Goal: Task Accomplishment & Management: Use online tool/utility

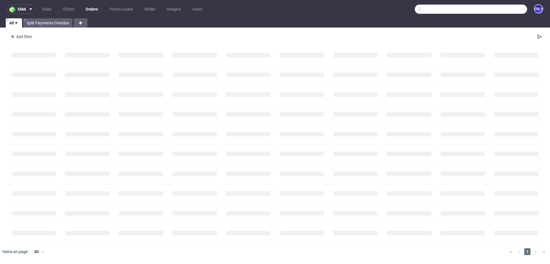
click at [510, 9] on input "text" at bounding box center [471, 9] width 112 height 9
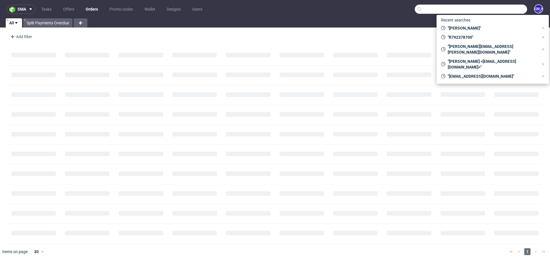
paste input "[EMAIL_ADDRESS][DOMAIN_NAME]"
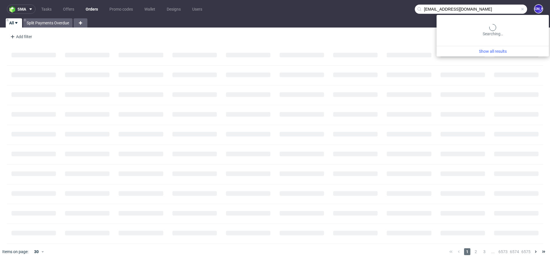
type input "[EMAIL_ADDRESS][DOMAIN_NAME]"
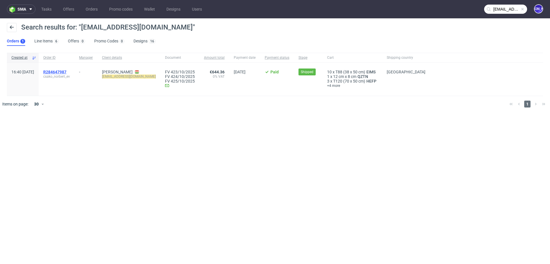
click at [65, 72] on span "R284647987" at bounding box center [54, 72] width 23 height 5
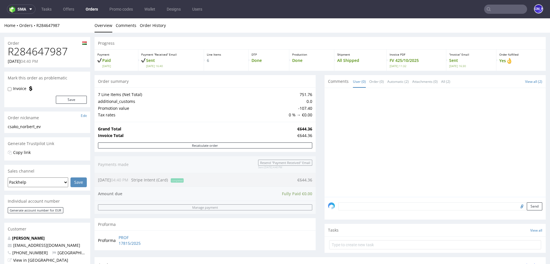
click at [499, 11] on input "text" at bounding box center [505, 9] width 43 height 9
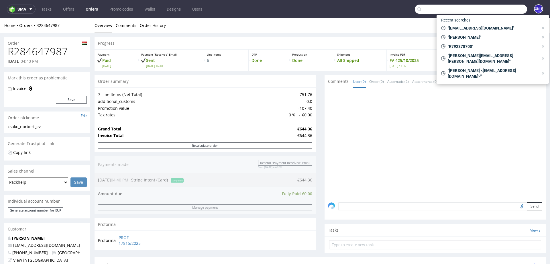
paste input "R044189227"
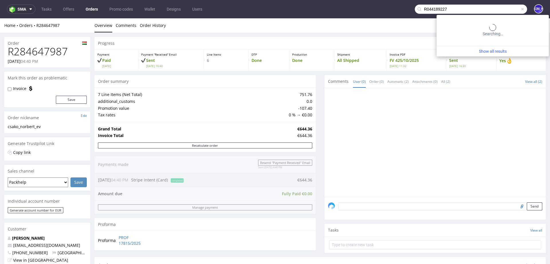
type input "R044189227"
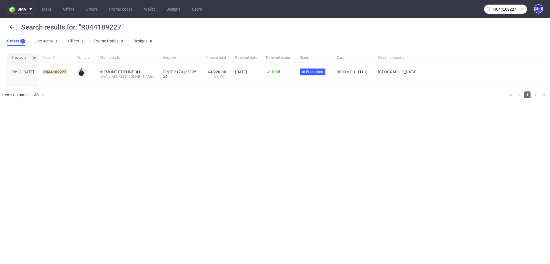
click at [66, 73] on mark "R044189227" at bounding box center [54, 72] width 23 height 5
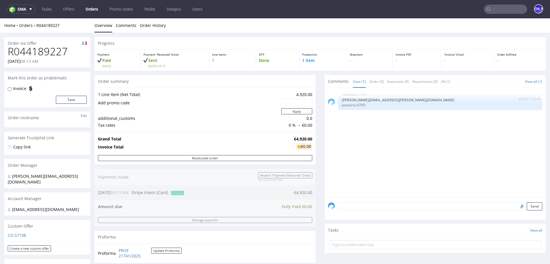
click at [497, 3] on nav "sma Tasks Offers Orders Promo codes Wallet Designs Users JO" at bounding box center [275, 9] width 550 height 18
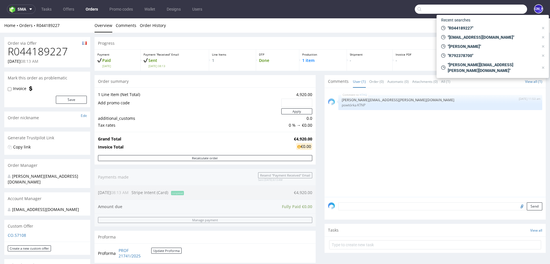
click at [496, 8] on input "text" at bounding box center [471, 9] width 112 height 9
paste input "R673873854"
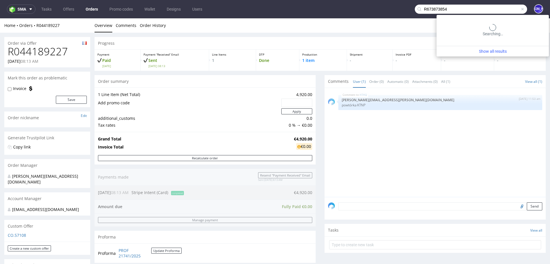
type input "R673873854"
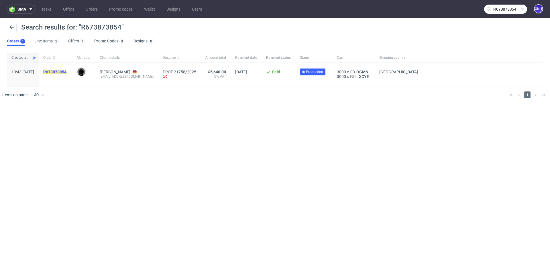
click at [66, 70] on mark "R673873854" at bounding box center [54, 72] width 23 height 5
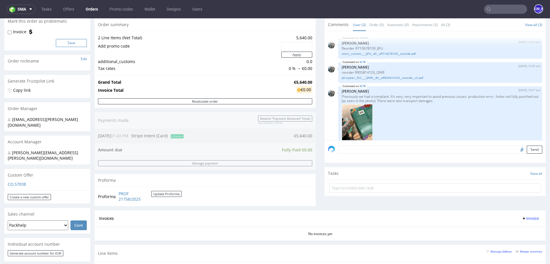
scroll to position [52, 0]
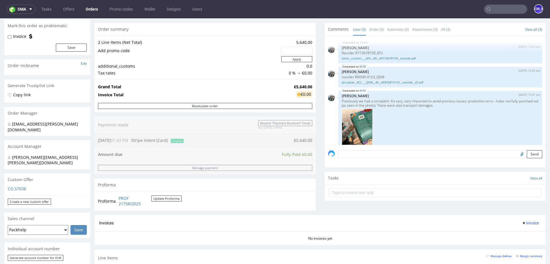
click at [500, 5] on input "text" at bounding box center [505, 9] width 43 height 9
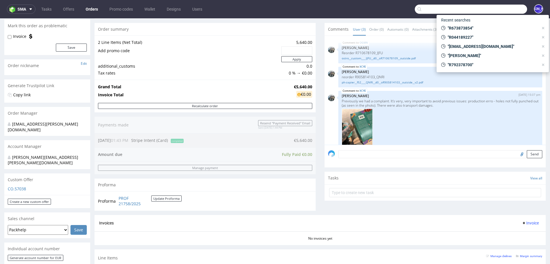
paste input "R199538535"
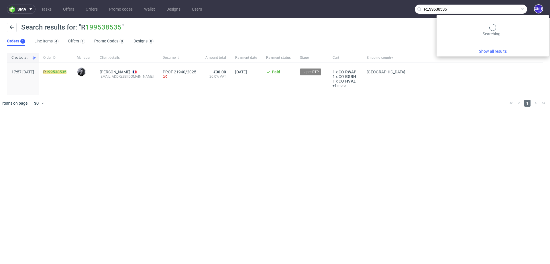
click at [502, 8] on input "R199538535" at bounding box center [471, 9] width 112 height 9
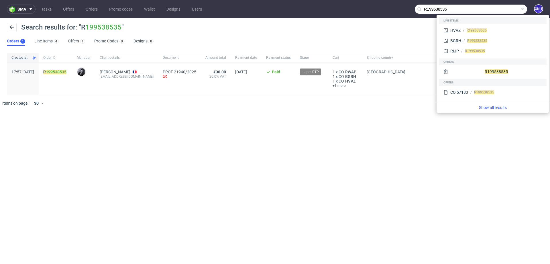
paste input "03160674"
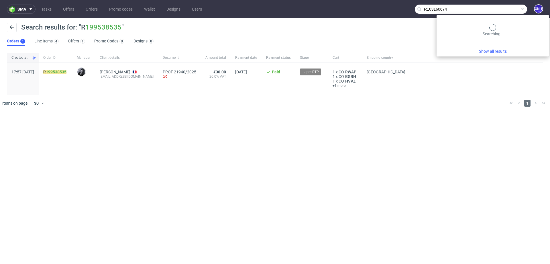
type input "R103160674"
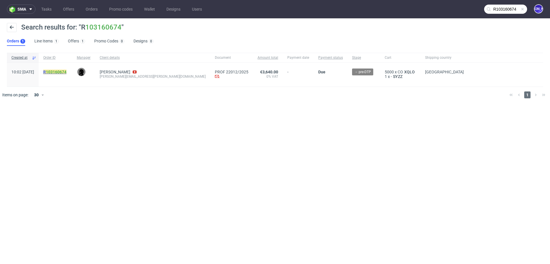
click at [63, 72] on mark "R 103160674" at bounding box center [54, 72] width 23 height 5
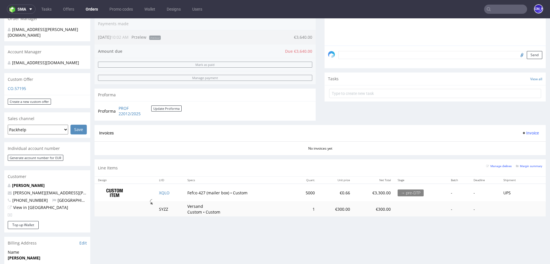
scroll to position [146, 0]
click at [499, 9] on input "text" at bounding box center [505, 9] width 43 height 9
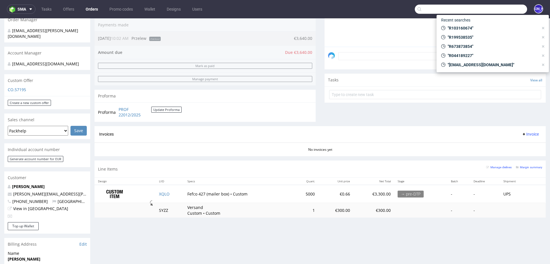
paste input "R103160674"
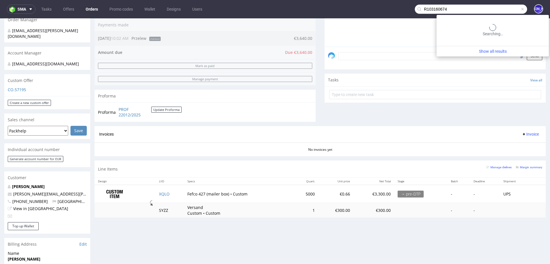
type input "R103160674"
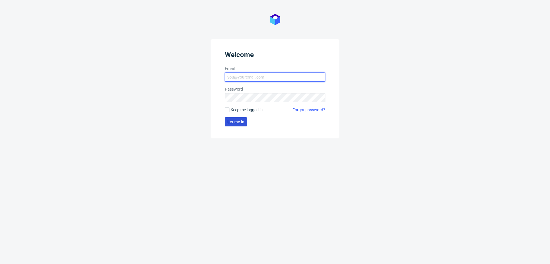
type input "[EMAIL_ADDRESS][DOMAIN_NAME]"
click at [235, 118] on button "Let me in" at bounding box center [236, 121] width 22 height 9
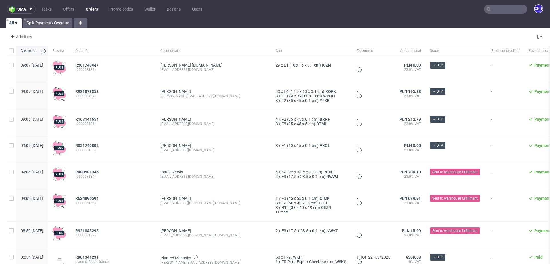
click at [505, 7] on input "text" at bounding box center [505, 9] width 43 height 9
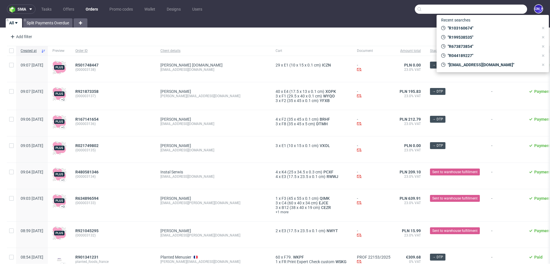
paste input "R103160674"
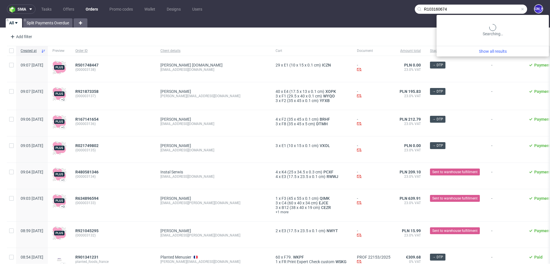
type input "R103160674"
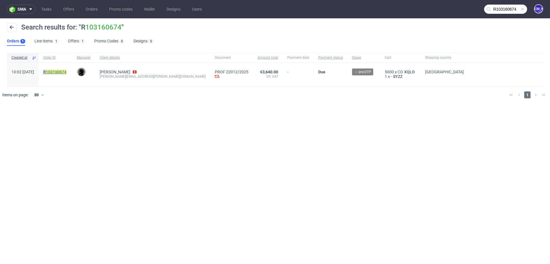
click at [61, 72] on mark "R 103160674" at bounding box center [54, 72] width 23 height 5
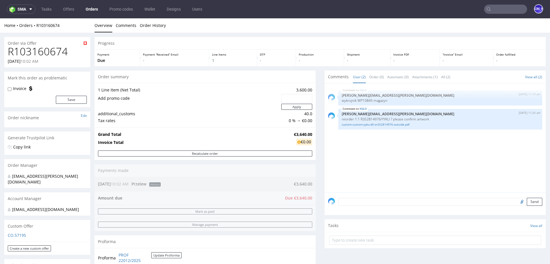
click at [500, 11] on input "text" at bounding box center [505, 9] width 43 height 9
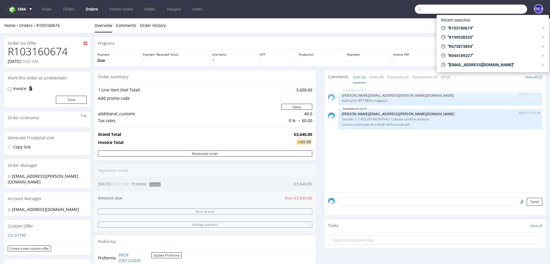
paste input "[PERSON_NAME][EMAIL_ADDRESS][PERSON_NAME][DOMAIN_NAME]"
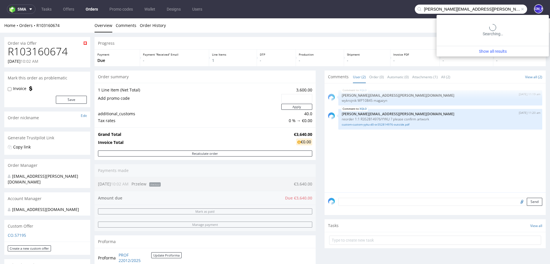
type input "benjamin.glemser@gmail.com"
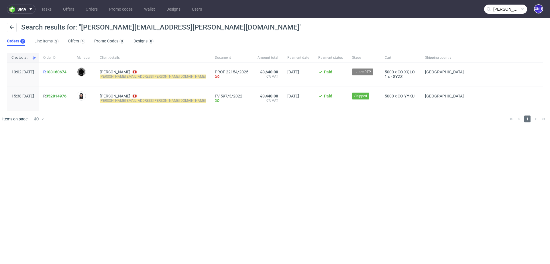
click at [62, 71] on span "R 103160674" at bounding box center [54, 72] width 23 height 5
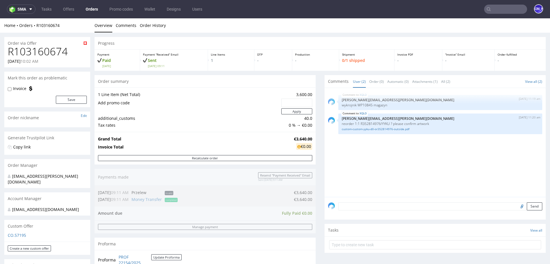
click at [92, 10] on link "Orders" at bounding box center [91, 9] width 19 height 9
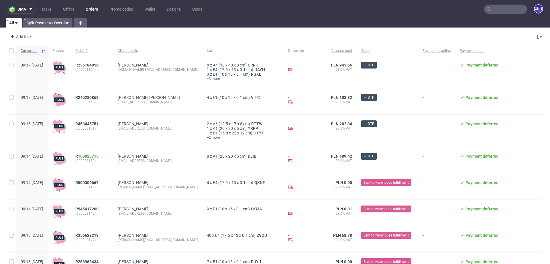
click at [500, 7] on input "text" at bounding box center [505, 9] width 43 height 9
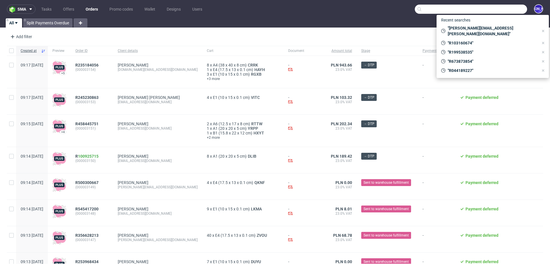
paste input "badr.machghoul@bamdigi.com"
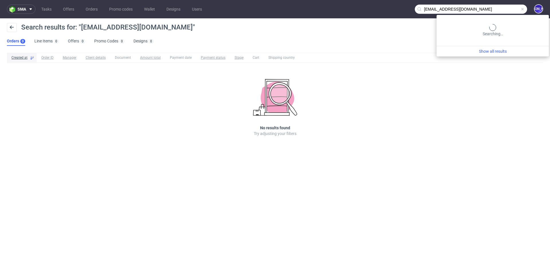
click at [502, 11] on input "badr.machghoul@bamdigi.com" at bounding box center [471, 9] width 112 height 9
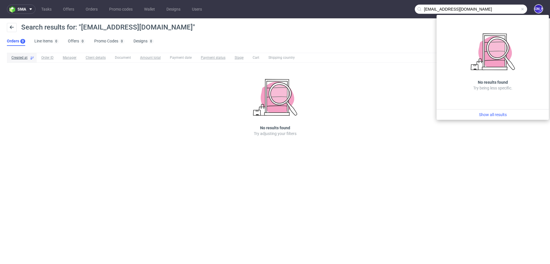
drag, startPoint x: 453, startPoint y: 9, endPoint x: 372, endPoint y: 8, distance: 80.2
click at [372, 8] on nav "sma Tasks Offers Orders Promo codes Wallet Designs Users badr.machghoul@bamdigi…" at bounding box center [275, 9] width 550 height 18
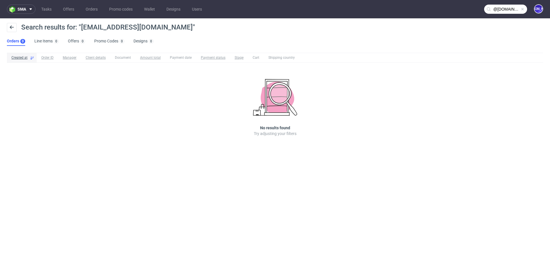
type input "@bamdigi.com"
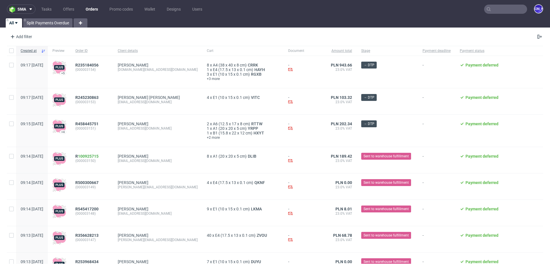
click at [499, 12] on input "text" at bounding box center [505, 9] width 43 height 9
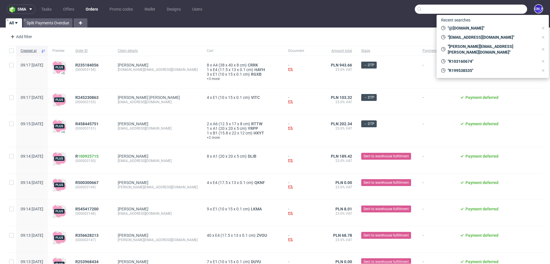
paste input "badr.machghoul@bamdigi.com"
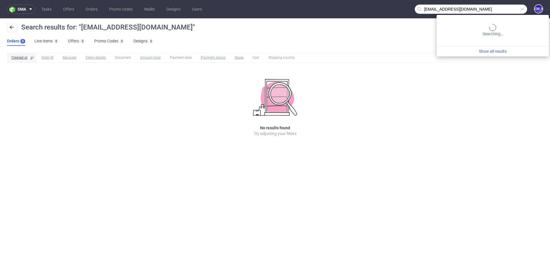
click at [495, 11] on input "badr.machghoul@bamdigi.com" at bounding box center [471, 9] width 112 height 9
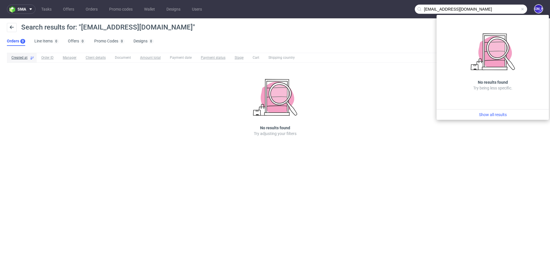
paste input "SXKUIU"
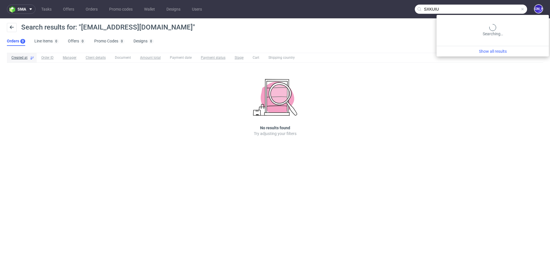
type input "SXKUIU"
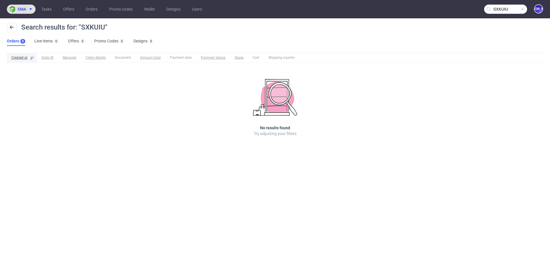
click at [28, 8] on icon at bounding box center [30, 9] width 5 height 5
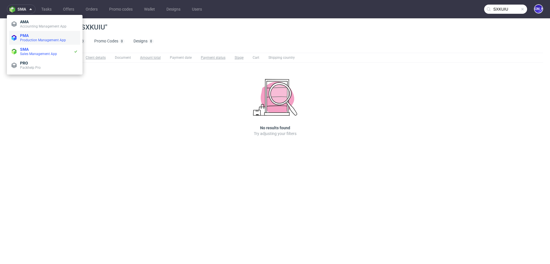
click at [30, 36] on span "PMA" at bounding box center [49, 35] width 58 height 5
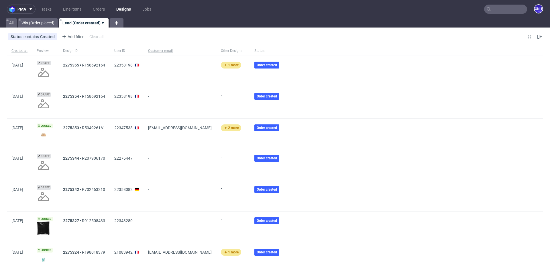
click at [497, 12] on input "text" at bounding box center [505, 9] width 43 height 9
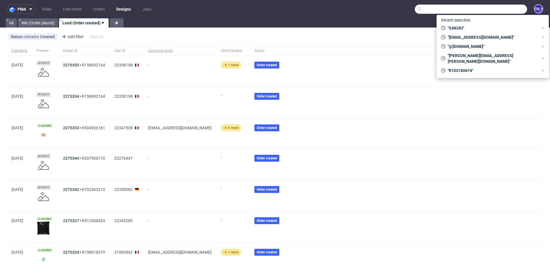
paste input "SXKUIU"
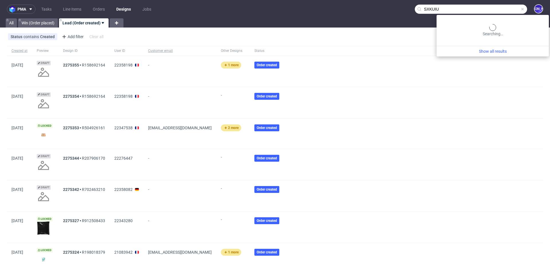
type input "SXKUIU"
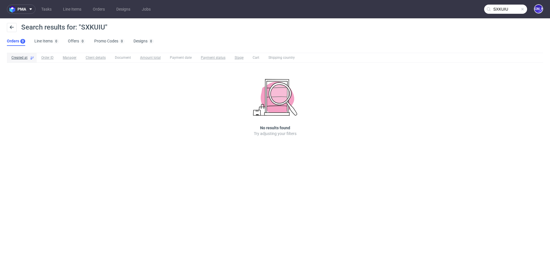
click at [493, 12] on input "SXKUIU" at bounding box center [505, 9] width 43 height 9
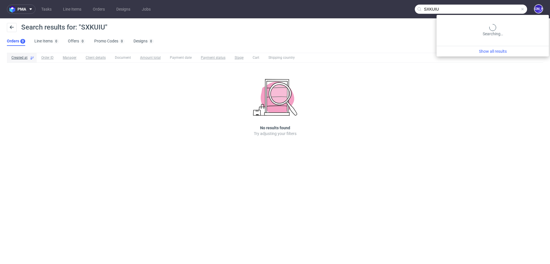
click at [493, 12] on input "SXKUIU" at bounding box center [471, 9] width 112 height 9
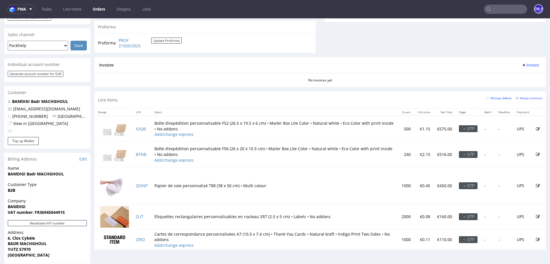
scroll to position [232, 0]
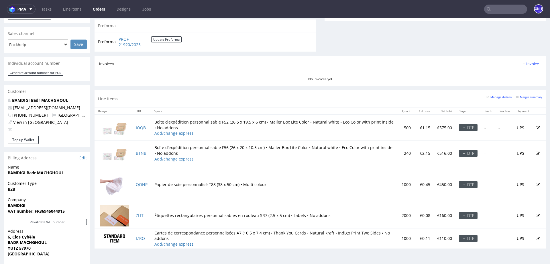
click at [50, 97] on link "BAMDIGI Badr MACHGHOUL" at bounding box center [40, 99] width 56 height 5
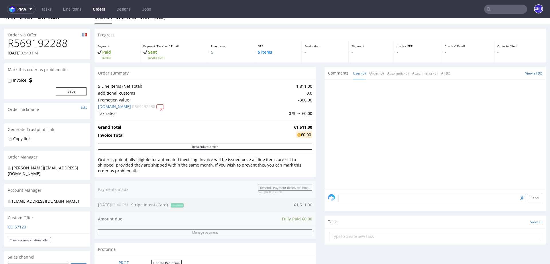
scroll to position [0, 0]
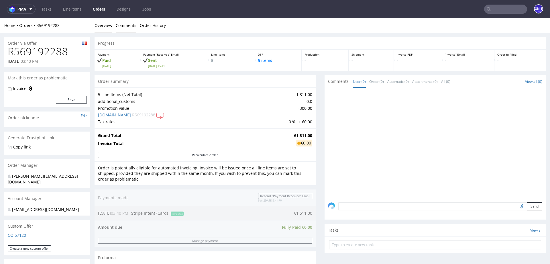
click at [123, 26] on link "Comments" at bounding box center [126, 25] width 21 height 14
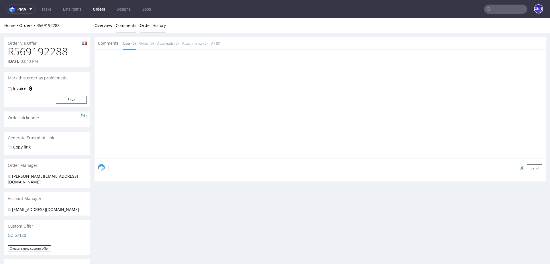
click at [147, 25] on link "Order History" at bounding box center [153, 25] width 26 height 14
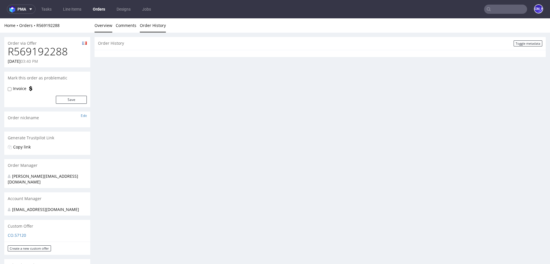
click at [104, 26] on link "Overview" at bounding box center [104, 25] width 18 height 14
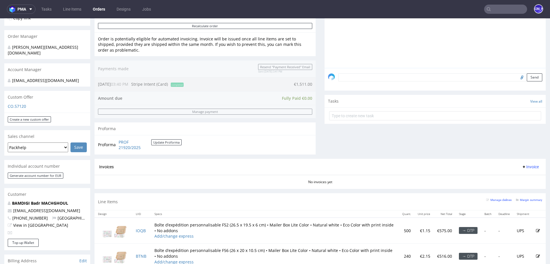
scroll to position [135, 0]
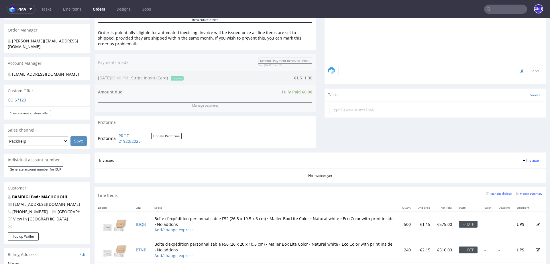
click at [39, 194] on link "BAMDIGI Badr MACHGHOUL" at bounding box center [40, 196] width 56 height 5
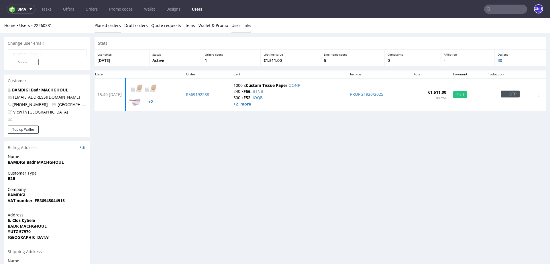
click at [231, 28] on link "User Links" at bounding box center [241, 25] width 20 height 14
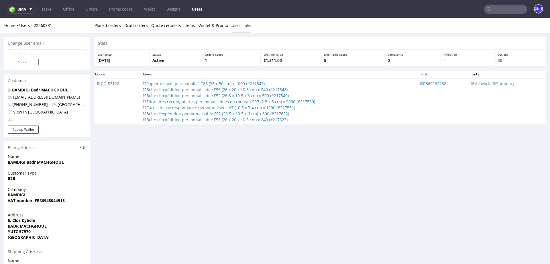
click at [170, 83] on span "Papier de soie personnalisé T88 (38 x 50 cm) x 1000 (#217547)" at bounding box center [204, 84] width 122 height 6
click at [146, 83] on img at bounding box center [144, 83] width 3 height 3
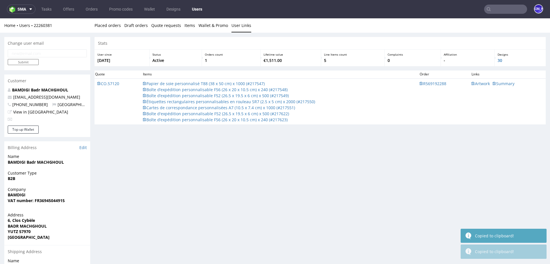
click at [246, 88] on span "Boîte d’expédition personnalisable F56 (26 x 20 x 10.5 cm) x 240 (#217548)" at bounding box center [215, 90] width 145 height 6
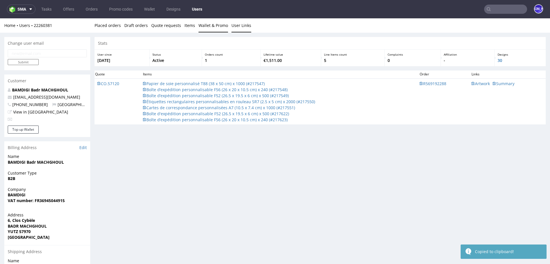
click at [204, 28] on link "Wallet & Promo" at bounding box center [214, 25] width 30 height 14
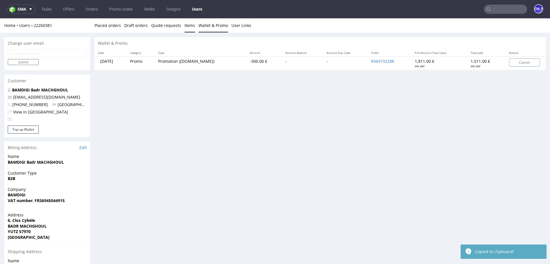
click at [185, 27] on link "Items" at bounding box center [189, 25] width 11 height 14
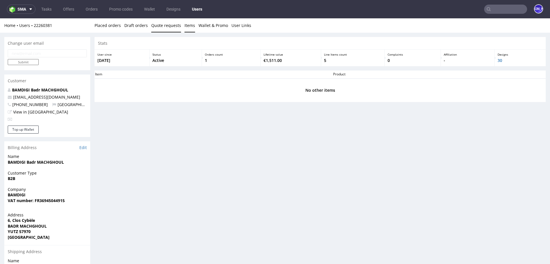
click at [165, 28] on link "Quote requests" at bounding box center [166, 25] width 30 height 14
click at [136, 27] on link "Draft orders" at bounding box center [135, 25] width 23 height 14
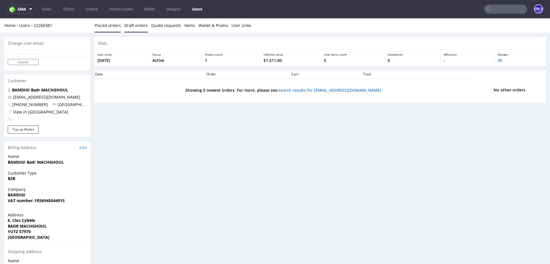
click at [99, 27] on link "Placed orders" at bounding box center [108, 25] width 26 height 14
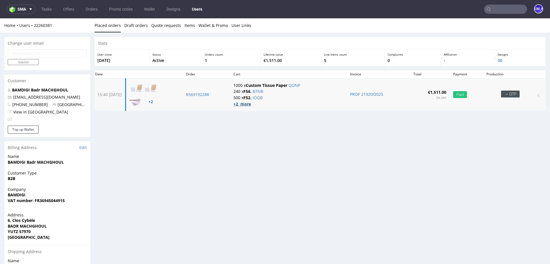
click at [251, 105] on strong "+2 more" at bounding box center [241, 103] width 17 height 5
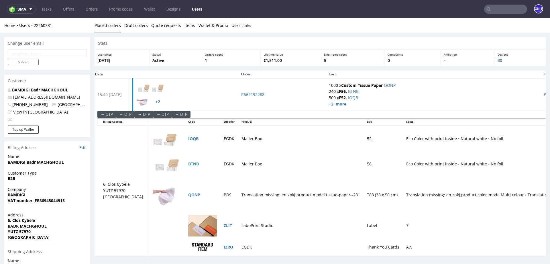
click at [21, 96] on link "[EMAIL_ADDRESS][DOMAIN_NAME]" at bounding box center [46, 96] width 67 height 5
click at [29, 89] on link "BAMDIGI Badr MACHGHOUL" at bounding box center [40, 89] width 56 height 5
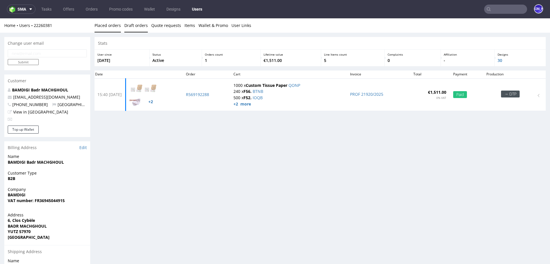
click at [126, 23] on link "Draft orders" at bounding box center [135, 25] width 23 height 14
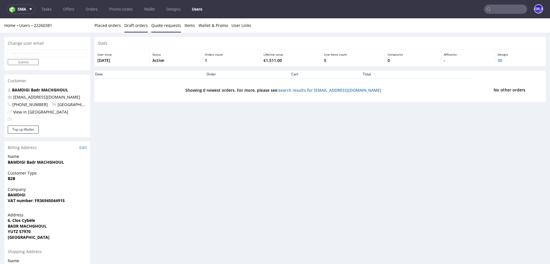
click at [151, 24] on link "Quote requests" at bounding box center [166, 25] width 30 height 14
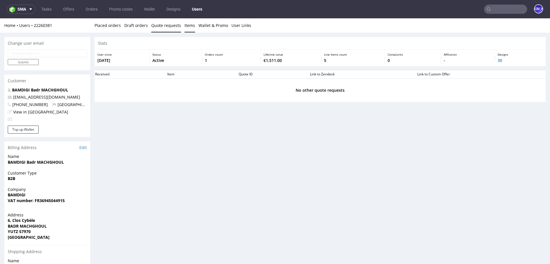
click at [184, 25] on link "Items" at bounding box center [189, 25] width 11 height 14
click at [203, 25] on link "Wallet & Promo" at bounding box center [214, 25] width 30 height 14
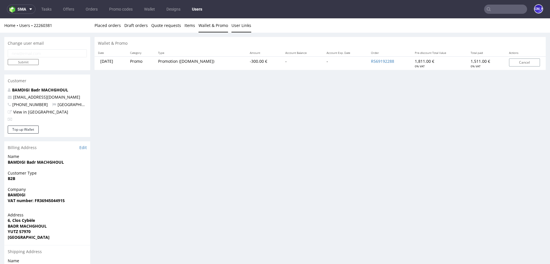
click at [233, 26] on link "User Links" at bounding box center [241, 25] width 20 height 14
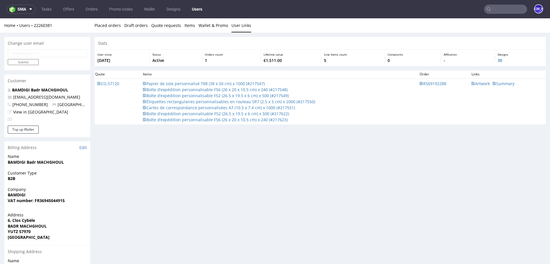
click at [473, 84] on span "Artwork" at bounding box center [481, 84] width 18 height 6
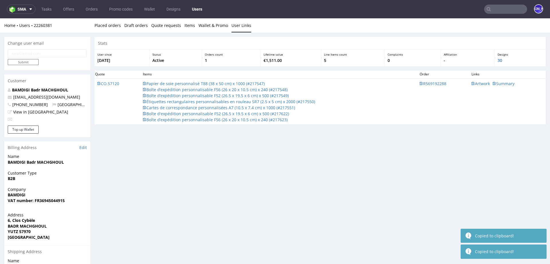
click at [472, 82] on img at bounding box center [473, 83] width 3 height 3
click at [477, 81] on span "Artwork" at bounding box center [481, 84] width 18 height 6
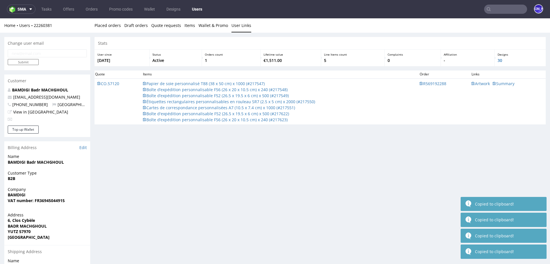
click at [472, 139] on div "Stats User since 12th Sep 2025 Status Active Orders count 1 Lifetime value €1,5…" at bounding box center [320, 183] width 451 height 292
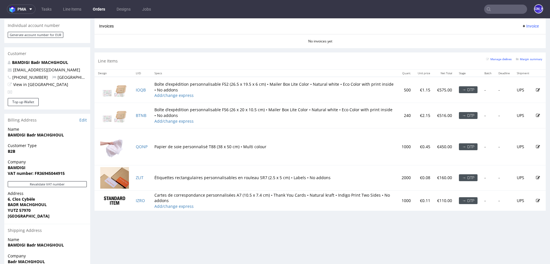
scroll to position [269, 0]
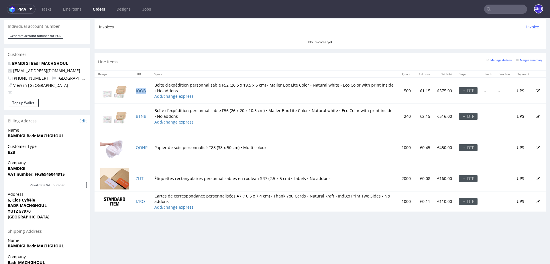
click at [142, 88] on link "IOQB" at bounding box center [141, 90] width 10 height 5
click at [124, 6] on link "Designs" at bounding box center [123, 9] width 21 height 9
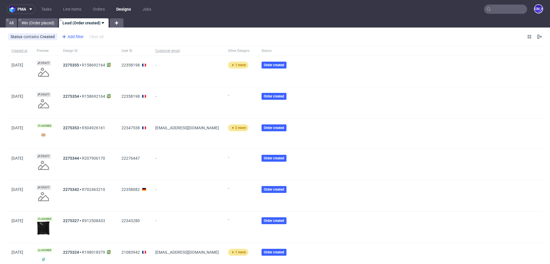
click at [74, 36] on div "Add filter" at bounding box center [72, 36] width 25 height 9
click at [76, 72] on span "Customer email" at bounding box center [78, 72] width 34 height 8
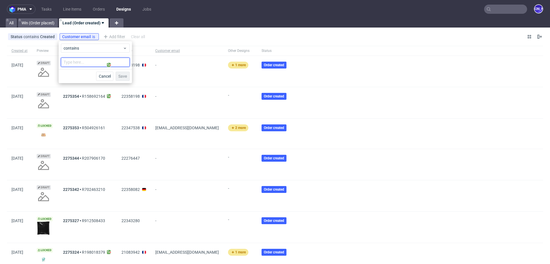
click at [82, 62] on input "text" at bounding box center [95, 62] width 69 height 9
paste input "[EMAIL_ADDRESS][DOMAIN_NAME]"
type input "[EMAIL_ADDRESS][DOMAIN_NAME]"
click at [121, 73] on button "Save" at bounding box center [123, 76] width 14 height 9
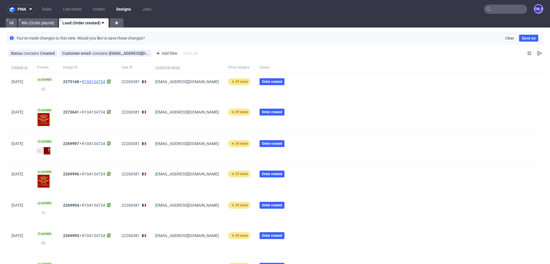
click at [104, 81] on link "R104134724" at bounding box center [93, 81] width 23 height 5
click at [99, 111] on link "R104134724" at bounding box center [93, 112] width 23 height 5
drag, startPoint x: 118, startPoint y: 81, endPoint x: 109, endPoint y: 84, distance: 9.0
click at [109, 84] on div "2275168 R104134724" at bounding box center [87, 87] width 58 height 30
copy link "R104134724"
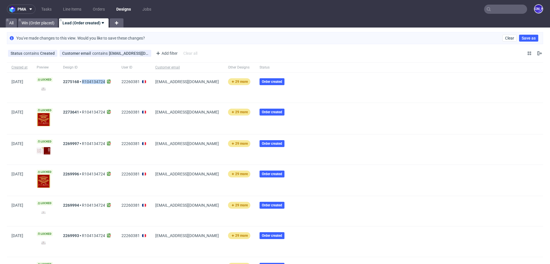
click at [49, 88] on img at bounding box center [44, 89] width 14 height 8
click at [75, 81] on link "2275168" at bounding box center [71, 81] width 16 height 5
click at [70, 111] on link "2273641" at bounding box center [71, 112] width 16 height 5
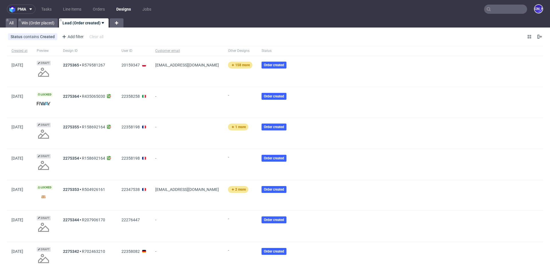
click at [501, 9] on input "text" at bounding box center [505, 9] width 43 height 9
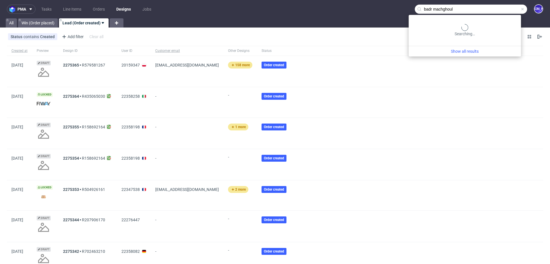
type input "badr machghoul"
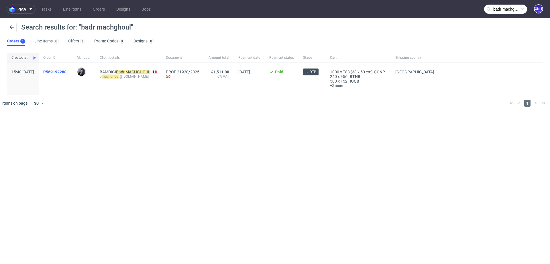
click at [66, 70] on span "R569192288" at bounding box center [54, 72] width 23 height 5
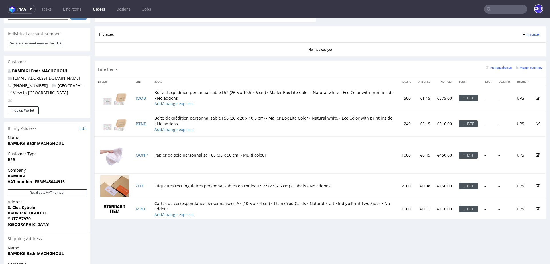
scroll to position [260, 0]
click at [139, 97] on link "IOQB" at bounding box center [141, 98] width 10 height 5
click at [140, 124] on link "BTNB" at bounding box center [141, 124] width 11 height 5
click at [142, 156] on link "QONP" at bounding box center [142, 155] width 12 height 5
click at [142, 184] on link "ZLIT" at bounding box center [140, 186] width 8 height 5
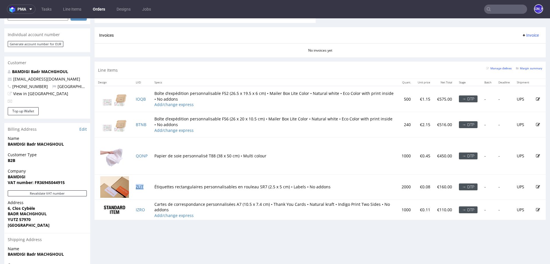
click at [141, 186] on link "ZLIT" at bounding box center [140, 186] width 8 height 5
click at [142, 208] on link "IZRO" at bounding box center [140, 209] width 9 height 5
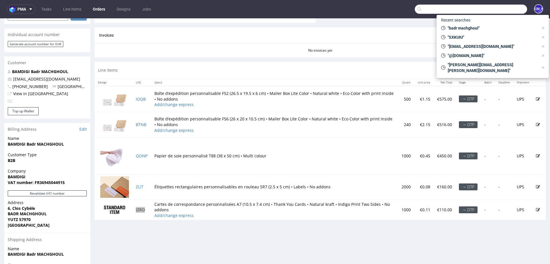
click at [495, 10] on input "text" at bounding box center [471, 9] width 112 height 9
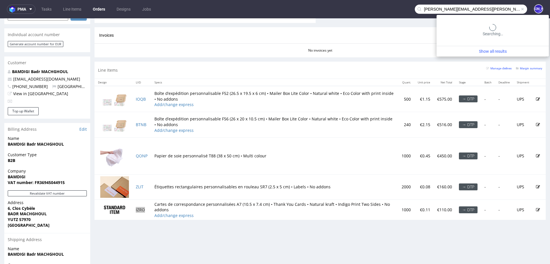
type input "benjamin.glemser@gmail.com"
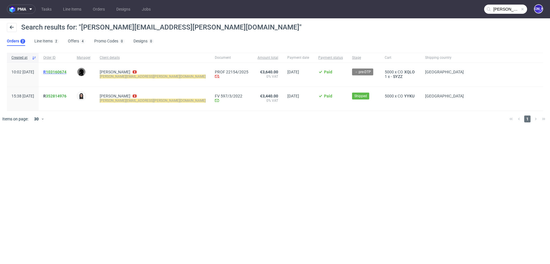
click at [62, 71] on span "R 103160674" at bounding box center [54, 72] width 23 height 5
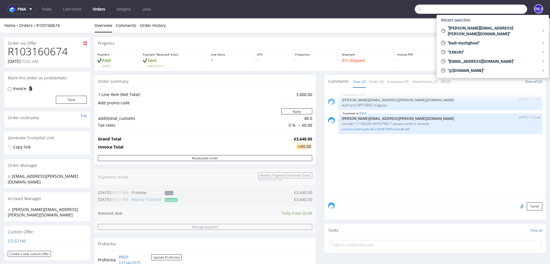
click at [504, 7] on input "text" at bounding box center [471, 9] width 112 height 9
paste input "R959498174"
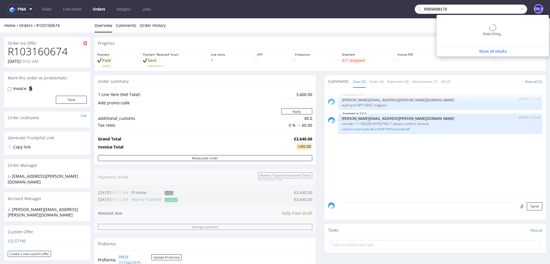
type input "R959498174"
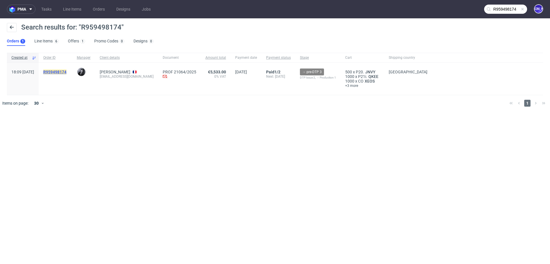
click at [66, 70] on mark "R959498174" at bounding box center [54, 72] width 23 height 5
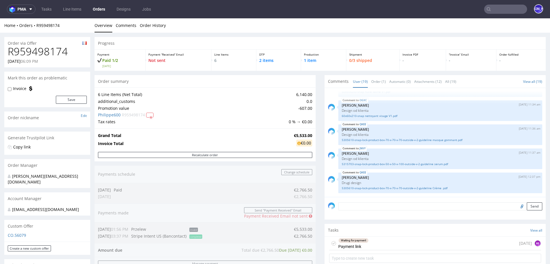
scroll to position [0, 0]
drag, startPoint x: 67, startPoint y: 26, endPoint x: 35, endPoint y: 25, distance: 32.1
click at [35, 25] on div "Home Orders R959498174" at bounding box center [47, 25] width 86 height 6
copy link "R959498174"
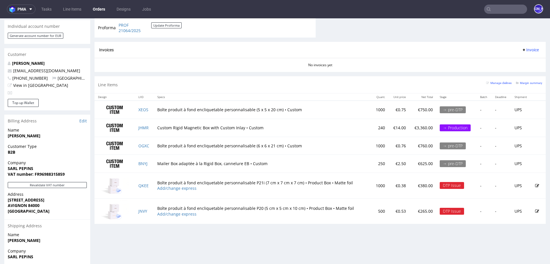
scroll to position [271, 0]
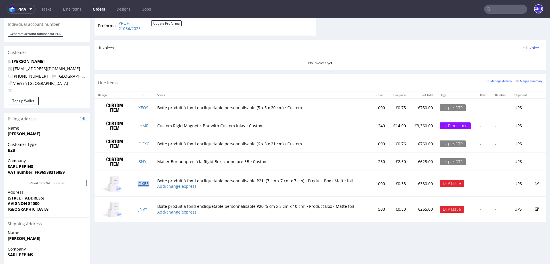
click at [144, 181] on link "QKEE" at bounding box center [143, 183] width 10 height 5
click at [144, 208] on link "JNVY" at bounding box center [142, 208] width 9 height 5
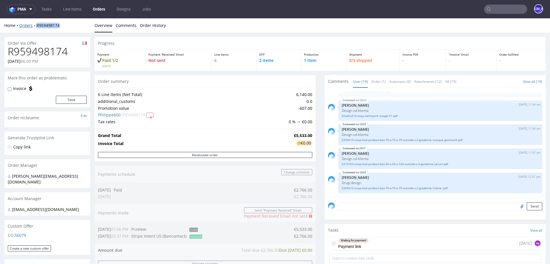
drag, startPoint x: 65, startPoint y: 25, endPoint x: 35, endPoint y: 25, distance: 30.1
click at [35, 25] on div "Home Orders R959498174" at bounding box center [47, 26] width 86 height 6
copy link "R959498174"
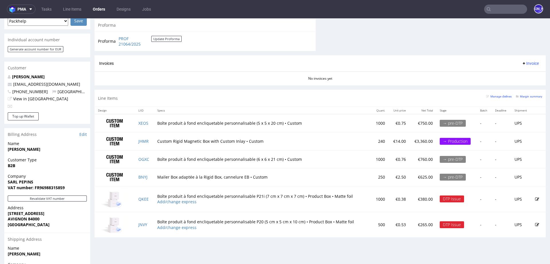
scroll to position [309, 0]
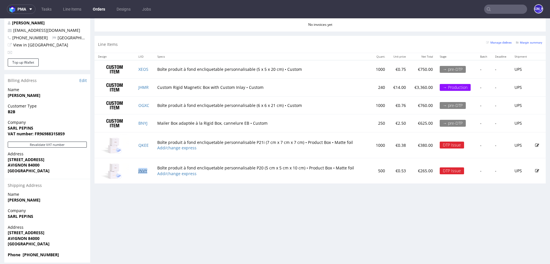
click at [141, 170] on link "JNVY" at bounding box center [142, 170] width 9 height 5
click at [139, 145] on link "QKEE" at bounding box center [143, 144] width 10 height 5
click at [144, 87] on link "JHMR" at bounding box center [143, 87] width 10 height 5
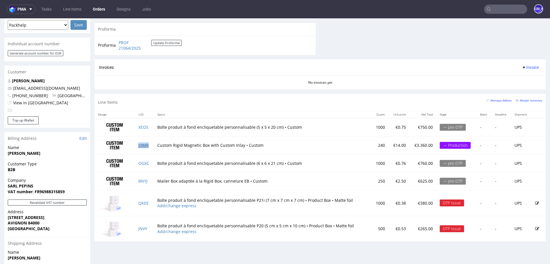
scroll to position [256, 0]
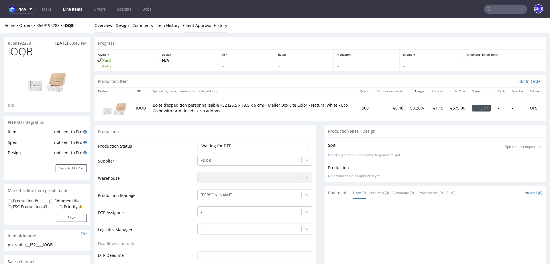
click at [197, 28] on link "Client Approval History" at bounding box center [205, 25] width 44 height 14
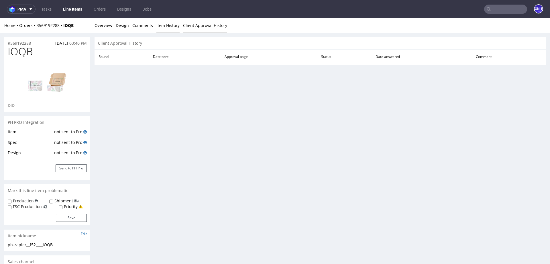
click at [172, 27] on link "Item History" at bounding box center [167, 25] width 23 height 14
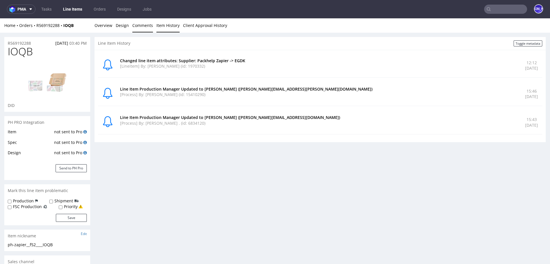
click at [148, 27] on link "Comments" at bounding box center [142, 25] width 21 height 14
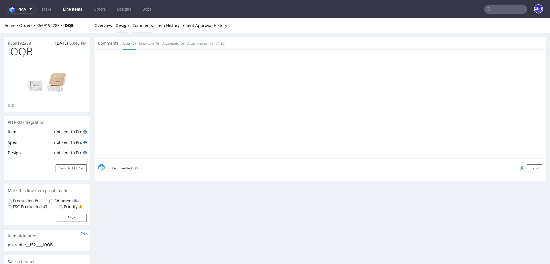
click at [123, 25] on link "Design" at bounding box center [122, 25] width 13 height 14
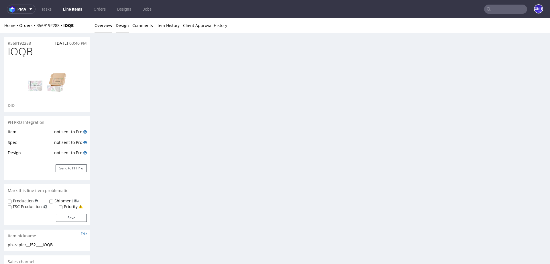
click at [107, 26] on link "Overview" at bounding box center [104, 25] width 18 height 14
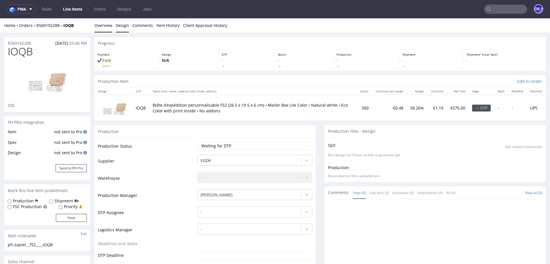
click at [124, 26] on link "Design" at bounding box center [122, 25] width 13 height 14
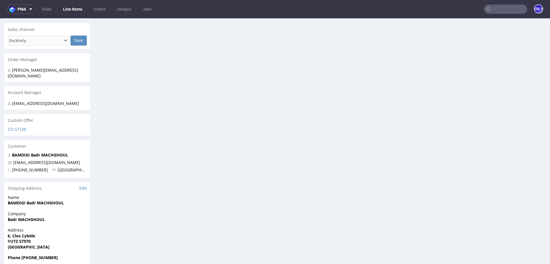
scroll to position [241, 0]
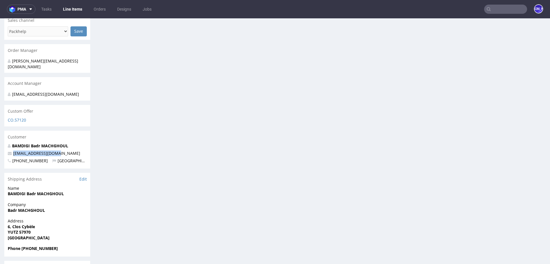
drag, startPoint x: 68, startPoint y: 147, endPoint x: 12, endPoint y: 147, distance: 56.7
click at [12, 150] on p "[EMAIL_ADDRESS][DOMAIN_NAME]" at bounding box center [47, 153] width 79 height 6
copy link "[EMAIL_ADDRESS][DOMAIN_NAME]"
click at [500, 5] on input "text" at bounding box center [505, 9] width 43 height 9
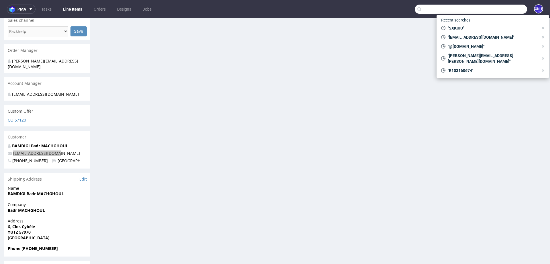
paste input "[EMAIL_ADDRESS][DOMAIN_NAME]"
type input "[EMAIL_ADDRESS][DOMAIN_NAME]"
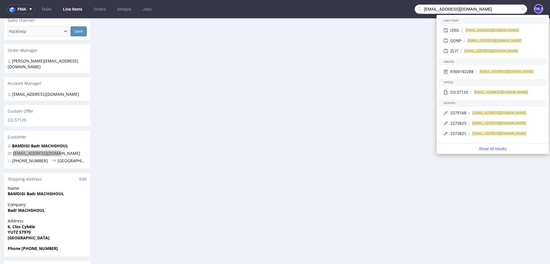
drag, startPoint x: 489, startPoint y: 6, endPoint x: 370, endPoint y: 2, distance: 118.7
click at [370, 2] on nav "pma Tasks Line Items Orders Designs Jobs [EMAIL_ADDRESS][DOMAIN_NAME] [PERSON_N…" at bounding box center [275, 9] width 550 height 18
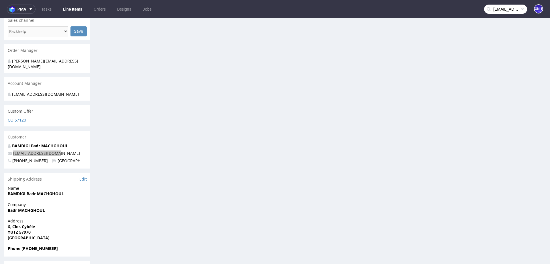
click at [490, 6] on input "[EMAIL_ADDRESS][DOMAIN_NAME]" at bounding box center [505, 9] width 43 height 9
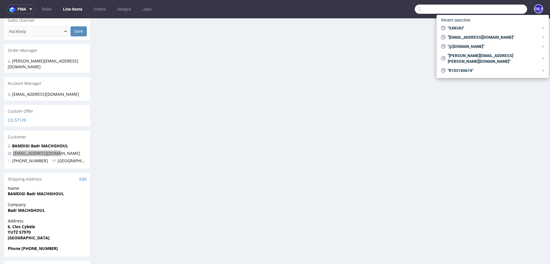
paste input "R104134724"
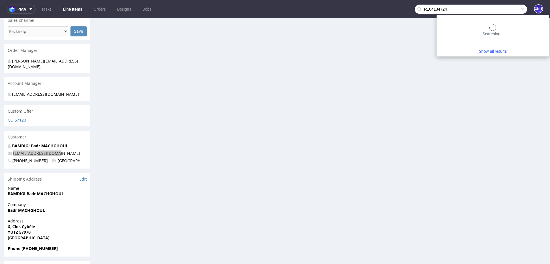
type input "R104134724"
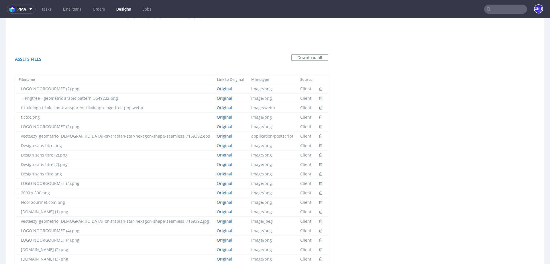
scroll to position [496, 0]
click at [217, 103] on link "Original" at bounding box center [224, 101] width 15 height 5
click at [217, 93] on link "Original" at bounding box center [224, 91] width 15 height 5
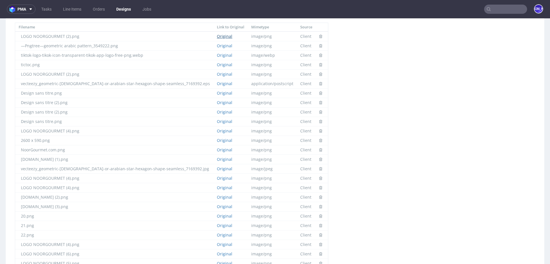
scroll to position [0, 0]
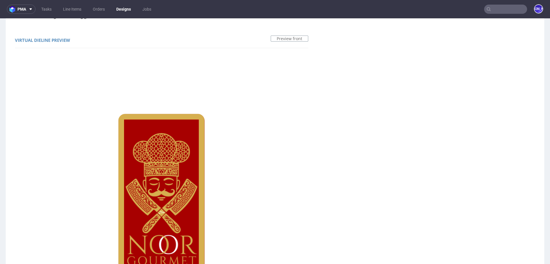
scroll to position [172, 0]
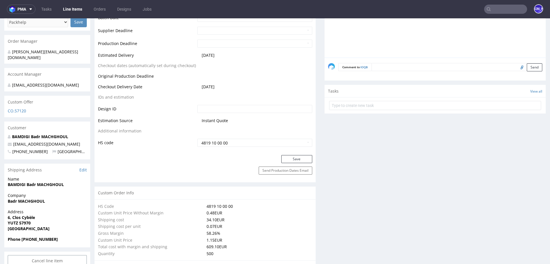
scroll to position [237, 0]
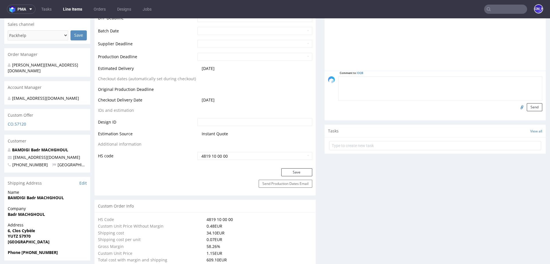
click at [386, 83] on form "Comment to IOQB Send" at bounding box center [440, 93] width 204 height 35
paste textarea "[URL][DOMAIN_NAME]"
type textarea "Design: https://packhelp.fr/editor/design/2273825"
click at [527, 107] on button "Send" at bounding box center [534, 107] width 15 height 8
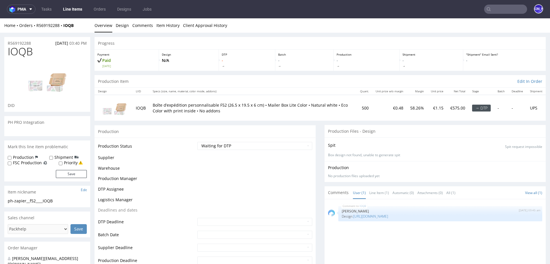
scroll to position [0, 0]
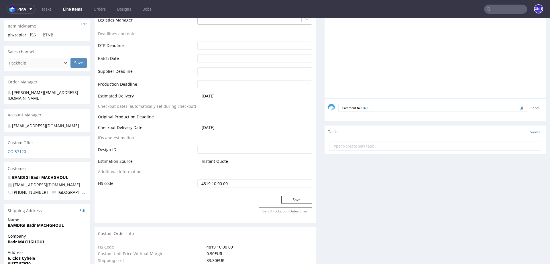
scroll to position [213, 0]
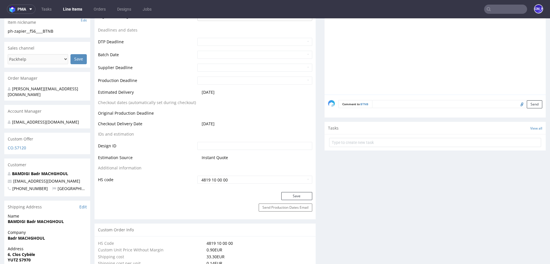
click at [382, 104] on textarea at bounding box center [457, 104] width 170 height 8
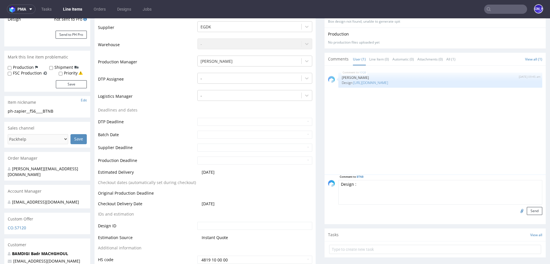
scroll to position [216, 0]
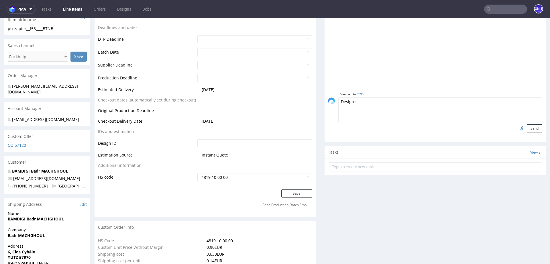
paste textarea "[URL][DOMAIN_NAME]"
type textarea "Design : https://packhelp.fr/editor/design/2275373"
click at [531, 128] on button "Send" at bounding box center [534, 128] width 15 height 8
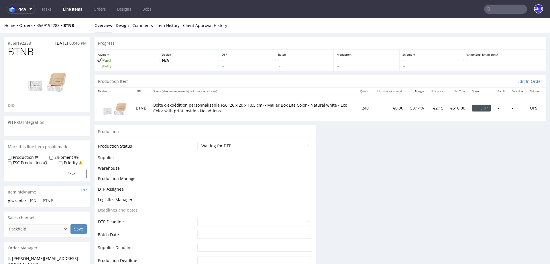
scroll to position [0, 0]
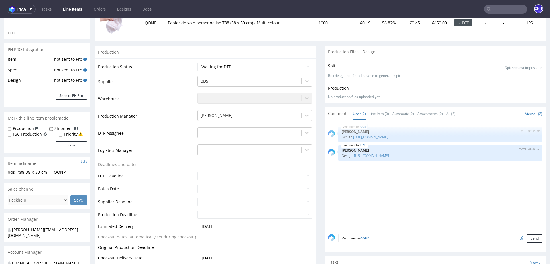
scroll to position [139, 0]
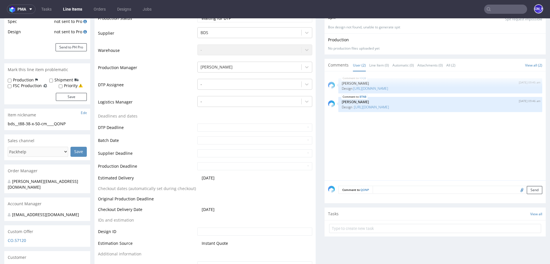
click at [386, 190] on textarea at bounding box center [458, 190] width 170 height 8
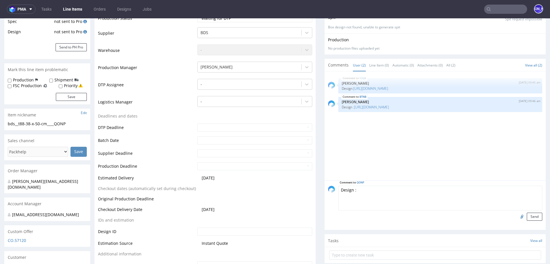
paste textarea "[URL][DOMAIN_NAME]"
type textarea "Design : [URL][DOMAIN_NAME]"
click at [532, 216] on button "Send" at bounding box center [534, 217] width 15 height 8
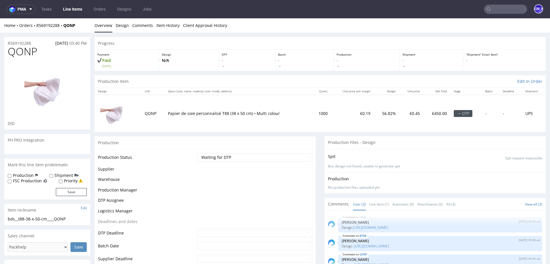
scroll to position [0, 0]
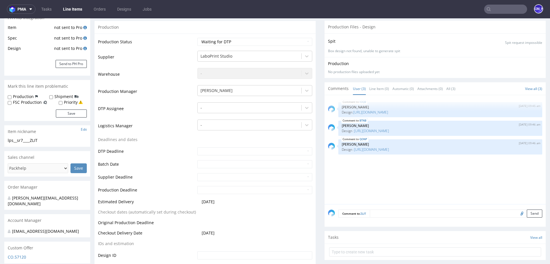
scroll to position [111, 0]
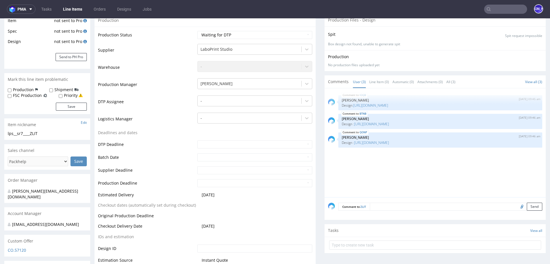
click at [377, 203] on textarea at bounding box center [456, 207] width 172 height 8
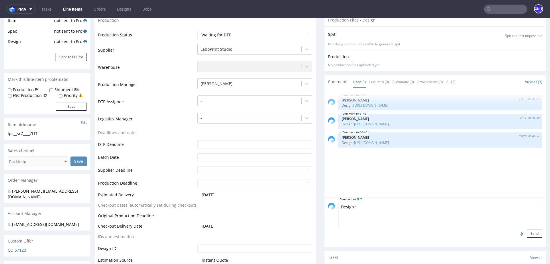
paste textarea "[URL][DOMAIN_NAME]"
type textarea "Design : [URL][DOMAIN_NAME]"
click at [527, 233] on button "Send" at bounding box center [534, 233] width 15 height 8
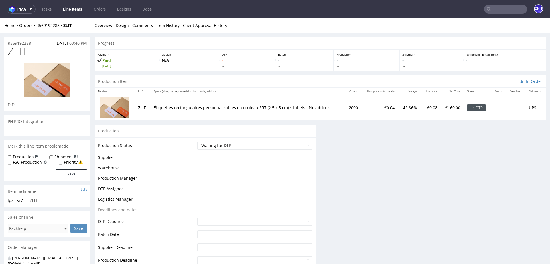
scroll to position [0, 0]
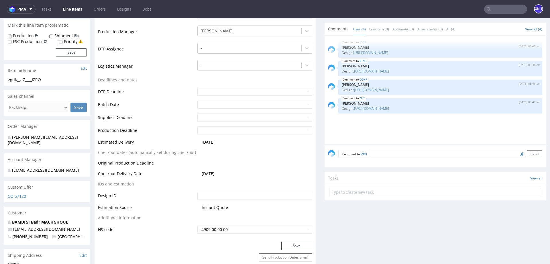
scroll to position [183, 0]
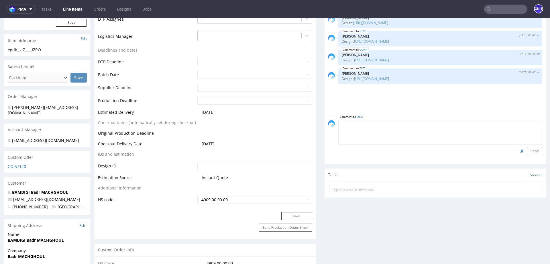
click at [390, 123] on textarea at bounding box center [440, 132] width 204 height 25
paste textarea "https://packhelp.fr/editor/design/2269997"
type textarea "Design : https://packhelp.fr/editor/design/2269997"
click at [529, 151] on button "Send" at bounding box center [534, 151] width 15 height 8
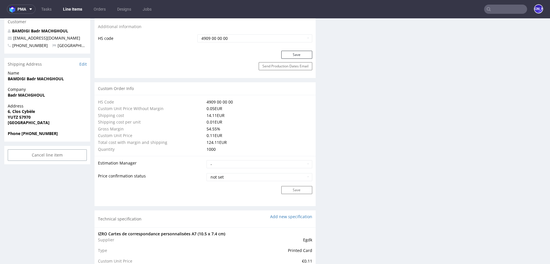
scroll to position [0, 0]
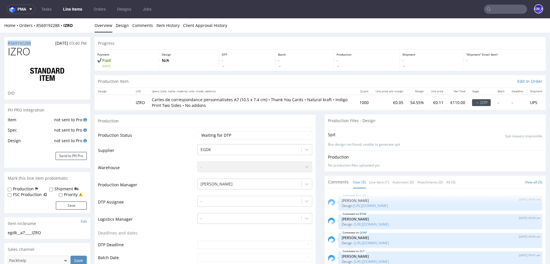
drag, startPoint x: 40, startPoint y: 43, endPoint x: 0, endPoint y: 43, distance: 40.4
copy p "R569192288"
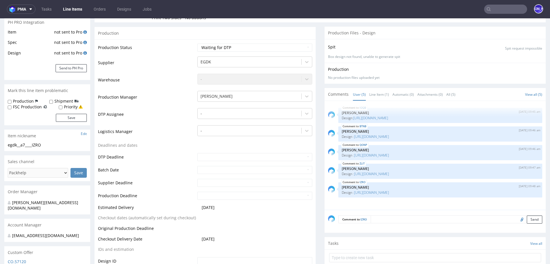
scroll to position [89, 0]
click at [232, 156] on input "text" at bounding box center [254, 156] width 115 height 8
click at [217, 121] on td "14" at bounding box center [218, 121] width 9 height 9
type input "2025-10-14"
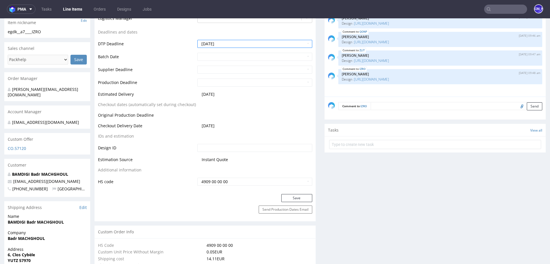
scroll to position [250, 0]
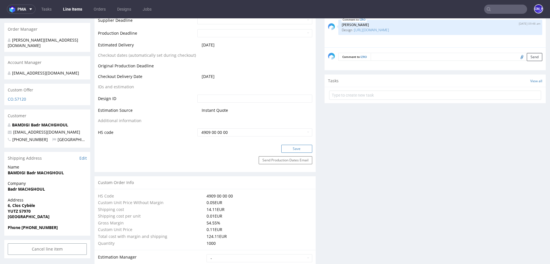
click at [287, 150] on button "Save" at bounding box center [296, 149] width 31 height 8
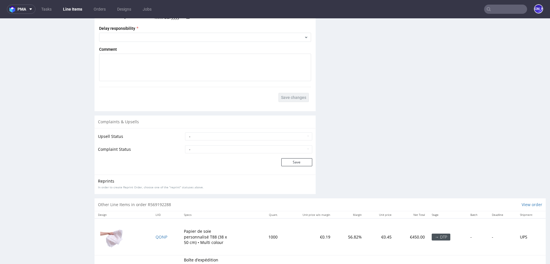
scroll to position [977, 0]
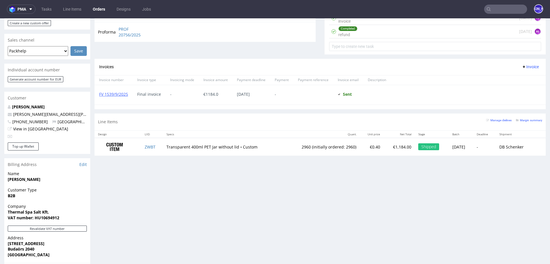
scroll to position [230, 0]
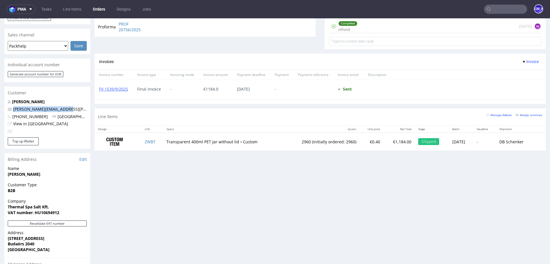
drag, startPoint x: 71, startPoint y: 104, endPoint x: 13, endPoint y: 104, distance: 58.7
click at [13, 106] on p "zita.anna.dobak@gmail.com" at bounding box center [47, 109] width 79 height 6
copy link "zita.anna.dobak@gmail.com"
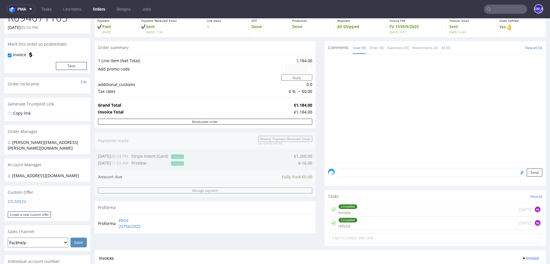
scroll to position [0, 0]
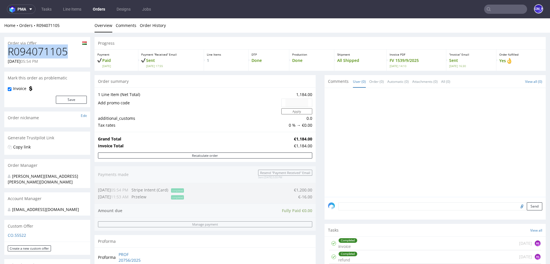
drag, startPoint x: 69, startPoint y: 56, endPoint x: 5, endPoint y: 55, distance: 63.3
click at [5, 55] on div "R094071105 24.09.2025 05:54 PM" at bounding box center [47, 56] width 86 height 21
copy h1 "R094071105"
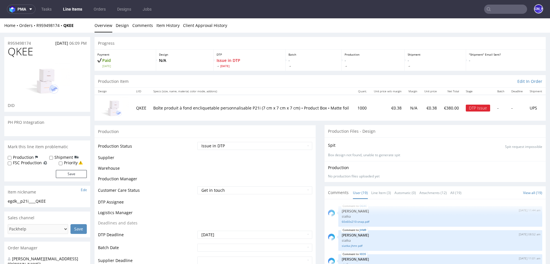
scroll to position [388, 0]
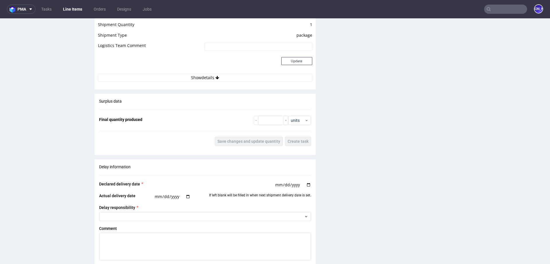
scroll to position [1053, 0]
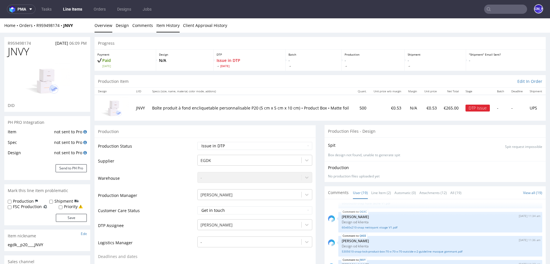
click at [162, 25] on link "Item History" at bounding box center [167, 25] width 23 height 14
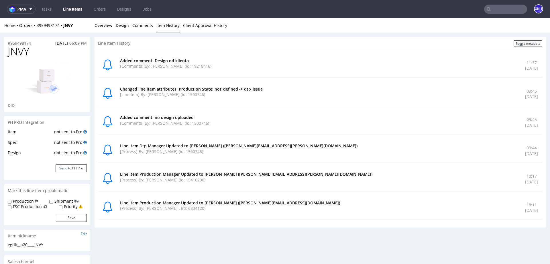
click at [334, 21] on div "Home Orders R959498174 JNVY Overview Design Comments Item History Client Approv…" at bounding box center [275, 25] width 550 height 14
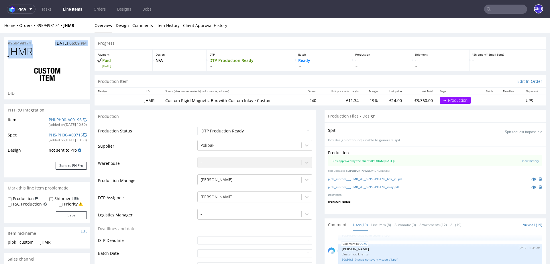
drag, startPoint x: 42, startPoint y: 49, endPoint x: 1, endPoint y: 43, distance: 41.8
click at [122, 27] on link "Design" at bounding box center [122, 25] width 13 height 14
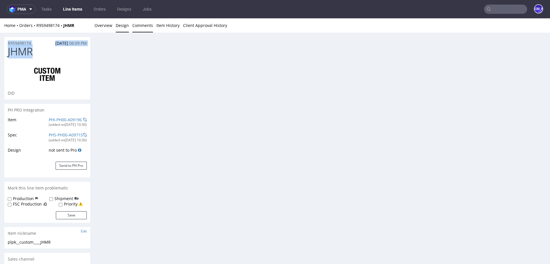
click at [138, 25] on link "Comments" at bounding box center [142, 25] width 21 height 14
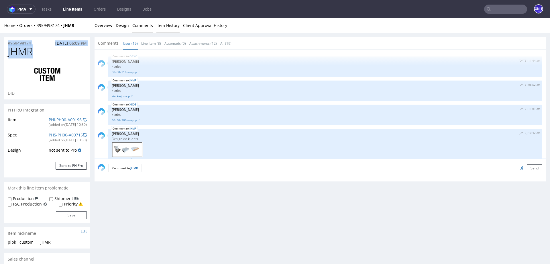
click at [165, 24] on link "Item History" at bounding box center [167, 25] width 23 height 14
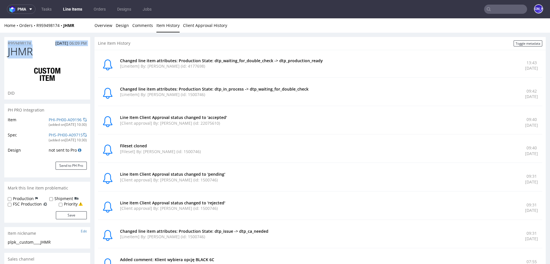
click at [58, 56] on h1 "JHMR" at bounding box center [47, 51] width 79 height 11
drag, startPoint x: 36, startPoint y: 42, endPoint x: 0, endPoint y: 42, distance: 35.5
copy p "R959498174"
drag, startPoint x: 83, startPoint y: 25, endPoint x: 36, endPoint y: 25, distance: 46.4
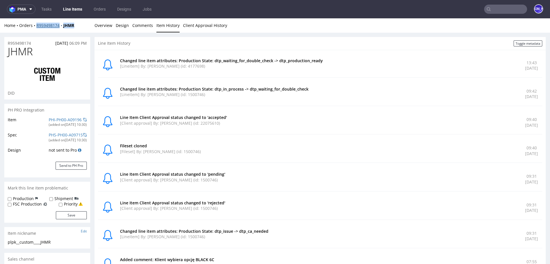
click at [36, 25] on div "Home Orders R959498174 JHMR" at bounding box center [47, 26] width 86 height 6
copy div "R959498174 JHMR"
